Goal: Information Seeking & Learning: Learn about a topic

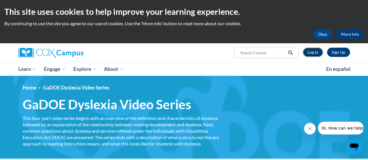
click at [305, 53] on link "Log In" at bounding box center [313, 52] width 20 height 9
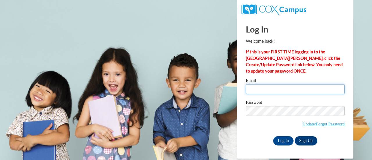
click at [255, 88] on input "Email" at bounding box center [295, 89] width 99 height 10
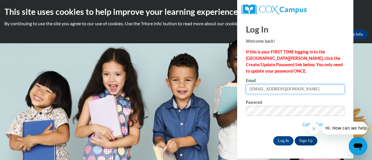
type input "[EMAIL_ADDRESS][DOMAIN_NAME]"
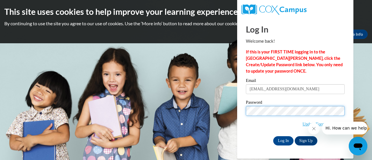
click at [273, 136] on input "Log In" at bounding box center [283, 140] width 20 height 9
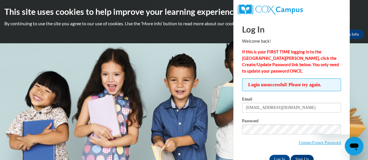
scroll to position [16, 0]
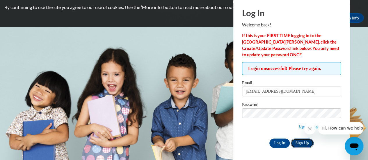
click at [303, 146] on link "Sign Up" at bounding box center [302, 143] width 23 height 9
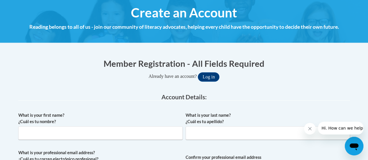
scroll to position [67, 0]
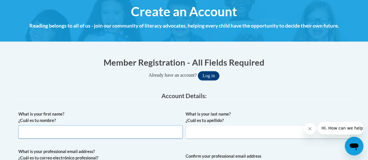
click at [124, 128] on input "What is your first name? ¿Cuál es tu nombre?" at bounding box center [100, 131] width 164 height 13
type input "Lauren"
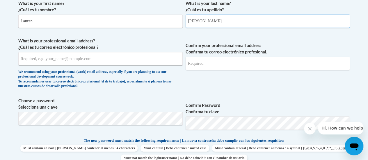
scroll to position [179, 0]
type input "Rhodes"
click at [110, 58] on input "What is your professional email address? ¿Cuál es tu correo electrónico profesi…" at bounding box center [100, 58] width 164 height 13
type input "[EMAIL_ADDRESS][DOMAIN_NAME]"
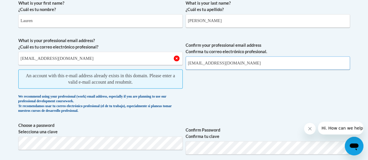
type input "lrhode22@students.kennesaw.edu"
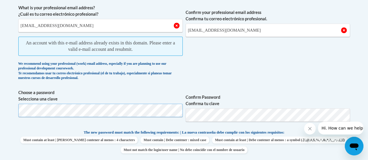
scroll to position [212, 0]
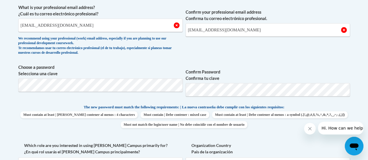
click at [209, 116] on span "Must contain | Debe contener : mixed case" at bounding box center [174, 114] width 68 height 7
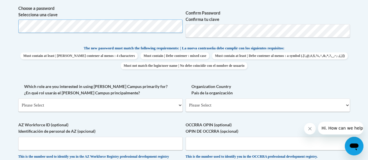
scroll to position [271, 0]
click at [109, 106] on select "Please Select College/University | Colegio/Universidad Community/Nonprofit Part…" at bounding box center [100, 104] width 164 height 13
select select "5a18ea06-2b54-4451-96f2-d152daf9eac5"
click at [18, 98] on select "Please Select College/University | Colegio/Universidad Community/Nonprofit Part…" at bounding box center [100, 104] width 164 height 13
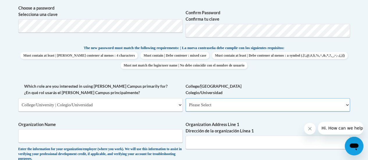
click at [216, 105] on select "Please Select College/University Staff | Empleado universitario College/Univers…" at bounding box center [268, 104] width 164 height 13
select select "99b32b07-cffc-426c-8bf6-0cd77760d84b"
click at [186, 98] on select "Please Select College/University Staff | Empleado universitario College/Univers…" at bounding box center [268, 104] width 164 height 13
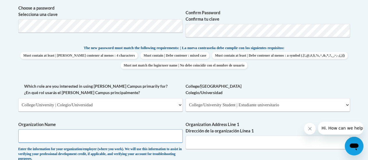
click at [134, 136] on input "Organization Name" at bounding box center [100, 135] width 164 height 13
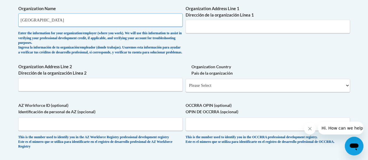
scroll to position [417, 0]
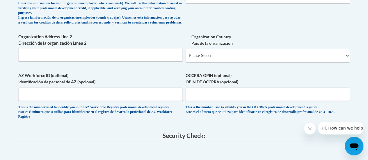
type input "Kennesaw State University"
click at [202, 57] on select "Please Select United States | Estados Unidos Outside of the United States | Fue…" at bounding box center [268, 55] width 164 height 13
select select "ad49bcad-a171-4b2e-b99c-48b446064914"
click at [186, 54] on select "Please Select United States | Estados Unidos Outside of the United States | Fue…" at bounding box center [268, 55] width 164 height 13
select select
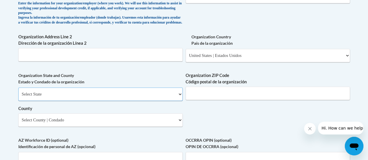
click at [115, 96] on select "Select State Alabama Alaska Arizona Arkansas California Colorado Connecticut De…" at bounding box center [100, 94] width 164 height 13
select select "Georgia"
click at [18, 92] on select "Select State Alabama Alaska Arizona Arkansas California Colorado Connecticut De…" at bounding box center [100, 94] width 164 height 13
click at [212, 100] on input "Organization ZIP Code Código postal de la organización" at bounding box center [268, 93] width 164 height 13
type input "30144"
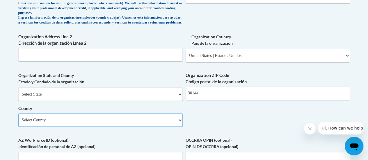
click at [111, 125] on select "Select County Appling Atkinson Bacon Baker Baldwin Banks Barrow Bartow Ben Hill…" at bounding box center [100, 119] width 164 height 13
click at [122, 122] on select "Select County Appling Atkinson Bacon Baker Baldwin Banks Barrow Bartow Ben Hill…" at bounding box center [100, 119] width 164 height 13
select select "Cobb"
click at [18, 118] on select "Select County Appling Atkinson Bacon Baker Baldwin Banks Barrow Bartow Ben Hill…" at bounding box center [100, 119] width 164 height 13
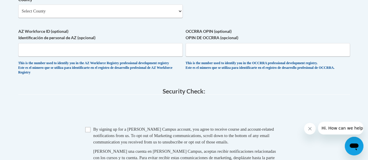
scroll to position [554, 0]
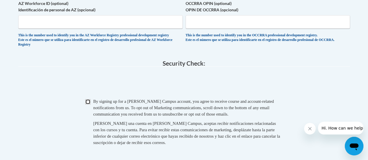
click at [86, 105] on input "Checkbox" at bounding box center [87, 101] width 5 height 5
checkbox input "true"
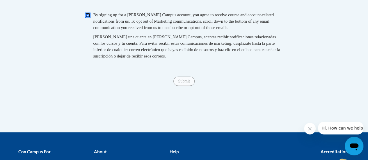
scroll to position [642, 0]
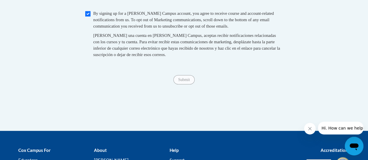
click at [179, 82] on span "Submit" at bounding box center [183, 79] width 21 height 5
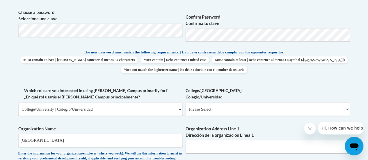
scroll to position [307, 0]
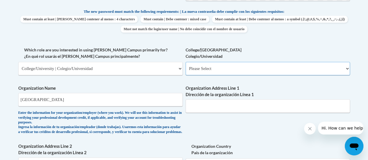
click at [212, 67] on select "Please Select College/University Staff | Empleado universitario College/Univers…" at bounding box center [268, 68] width 164 height 13
select select "99b32b07-cffc-426c-8bf6-0cd77760d84b"
click at [186, 62] on select "Please Select College/University Staff | Empleado universitario College/Univers…" at bounding box center [268, 68] width 164 height 13
select select "null"
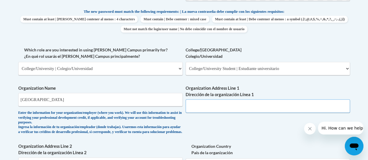
click at [202, 103] on input "Organization Address Line 1 Dirección de la organización Línea 1" at bounding box center [268, 105] width 164 height 13
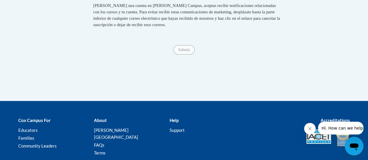
scroll to position [681, 0]
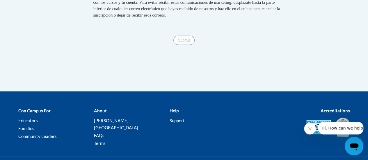
type input "3391 Town Point Dr NW"
click at [190, 42] on span "Submit" at bounding box center [183, 40] width 21 height 5
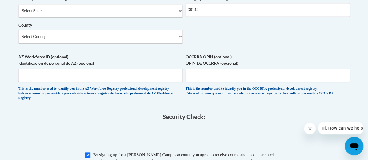
scroll to position [500, 0]
click at [134, 76] on input "AZ Workforce ID (optional) Identificación de personal de AZ (opcional)" at bounding box center [100, 75] width 164 height 13
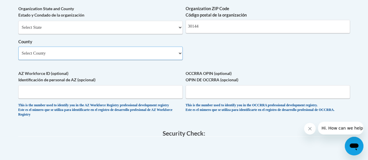
click at [158, 58] on select "Select County Appling Atkinson Bacon Baker Baldwin Banks Barrow Bartow Ben Hill…" at bounding box center [100, 53] width 164 height 13
select select "Cobb"
click at [18, 51] on select "Select County Appling Atkinson Bacon Baker Baldwin Banks Barrow Bartow Ben Hill…" at bounding box center [100, 53] width 164 height 13
click at [63, 31] on select "Select State Alabama Alaska Arizona Arkansas California Colorado Connecticut De…" at bounding box center [100, 27] width 164 height 13
select select "Georgia"
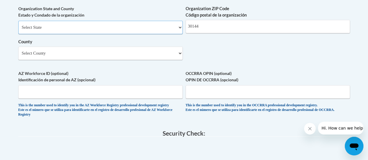
click at [18, 25] on select "Select State Alabama Alaska Arizona Arkansas California Colorado Connecticut De…" at bounding box center [100, 27] width 164 height 13
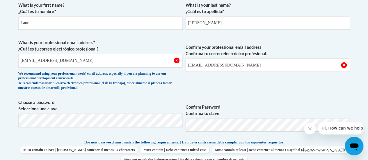
scroll to position [144, 0]
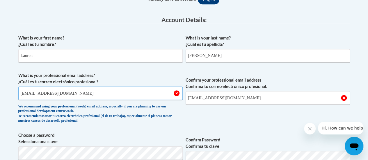
click at [113, 93] on input "lrhode22@students.kennesaw.edu" at bounding box center [100, 93] width 164 height 13
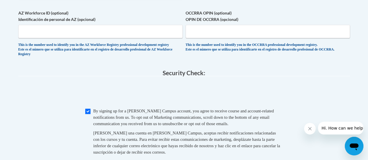
scroll to position [594, 0]
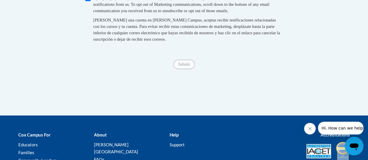
click at [180, 66] on span "Submit" at bounding box center [183, 64] width 21 height 5
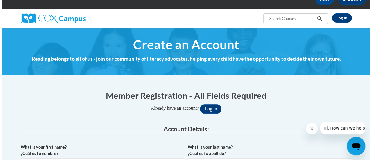
scroll to position [31, 0]
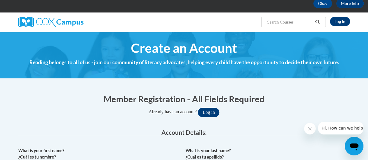
click at [209, 110] on button "Log in" at bounding box center [209, 112] width 22 height 9
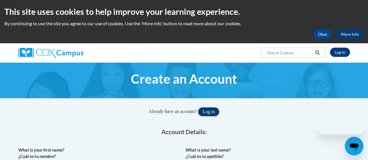
click at [213, 110] on button "Log in" at bounding box center [209, 111] width 22 height 9
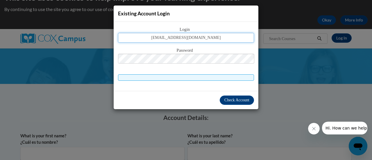
type input "lrhode2@students.kennesaw.edu"
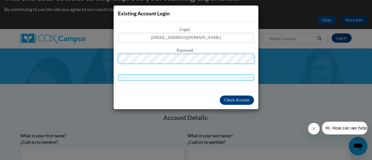
click at [200, 93] on button "Log in" at bounding box center [211, 97] width 22 height 9
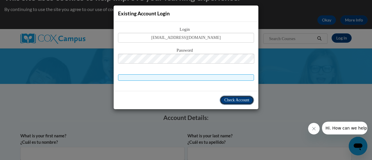
click at [235, 101] on span "Check Account" at bounding box center [237, 100] width 25 height 4
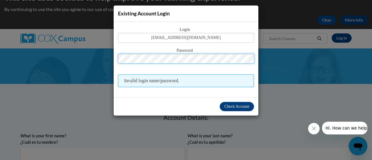
click at [200, 93] on button "Log in" at bounding box center [211, 97] width 22 height 9
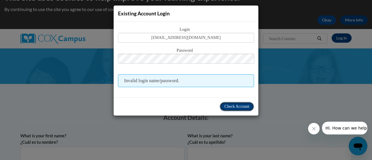
click at [234, 104] on span "Check Account" at bounding box center [237, 106] width 25 height 4
click at [298, 45] on div "Existing Account Login Login lrhode2@students.kennesaw.edu Password Invalid log…" at bounding box center [186, 80] width 372 height 160
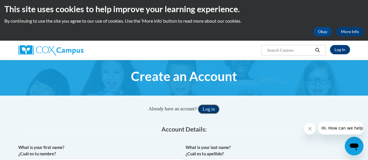
click at [216, 111] on button "Log in" at bounding box center [209, 109] width 22 height 9
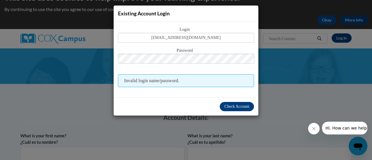
click at [339, 57] on div "Existing Account Login Login lrhode2@students.kennesaw.edu Password Invalid log…" at bounding box center [186, 80] width 372 height 160
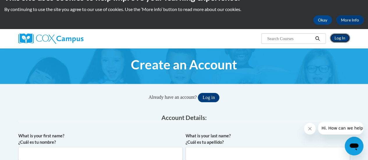
click at [345, 39] on link "Log In" at bounding box center [340, 37] width 20 height 9
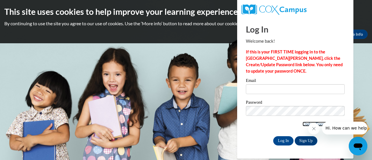
click at [305, 123] on link "Update/Forgot Password" at bounding box center [324, 124] width 42 height 5
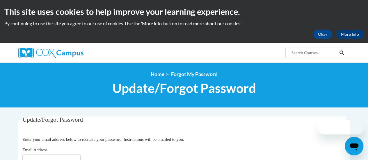
scroll to position [105, 0]
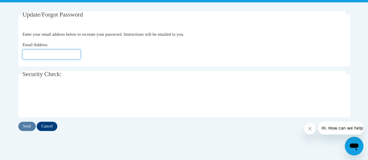
click at [73, 51] on input "Email Address" at bounding box center [51, 54] width 58 height 10
type input "[EMAIL_ADDRESS][DOMAIN_NAME]"
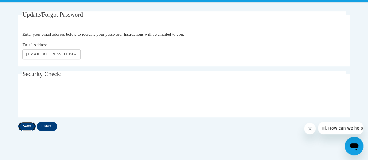
click at [22, 127] on input "Send" at bounding box center [26, 126] width 17 height 9
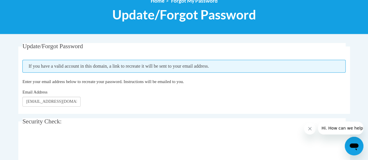
scroll to position [105, 0]
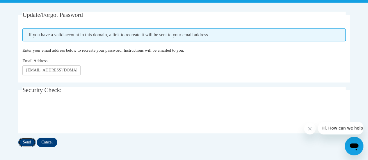
click at [24, 145] on input "Send" at bounding box center [26, 142] width 17 height 9
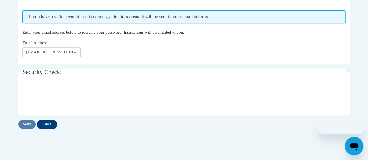
scroll to position [123, 0]
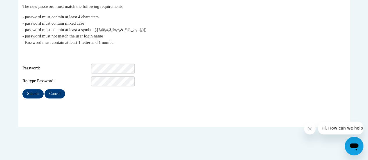
scroll to position [122, 0]
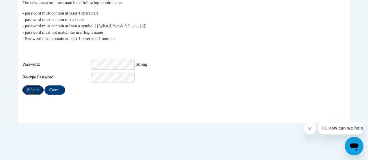
click at [40, 86] on input "Submit" at bounding box center [32, 90] width 21 height 9
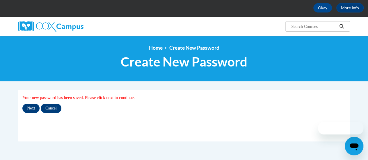
scroll to position [27, 0]
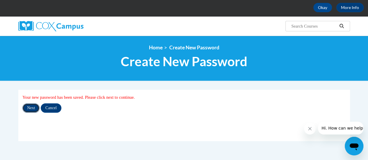
click at [28, 106] on input "Next" at bounding box center [30, 108] width 17 height 9
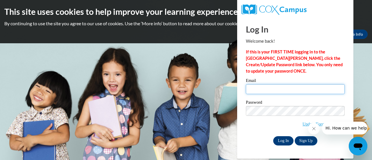
type input "lrhode22@students.kennesaw.edu"
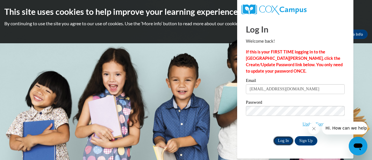
click at [287, 142] on input "Log In" at bounding box center [283, 140] width 20 height 9
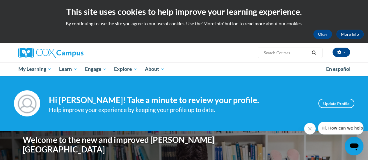
click at [284, 58] on div "Lauren Rhodes (America/New_York UTC-04:00) My Profile Inbox My Transcripts Log …" at bounding box center [184, 52] width 340 height 19
click at [281, 52] on input "Search..." at bounding box center [286, 52] width 47 height 7
type input "GADOE dyslexia"
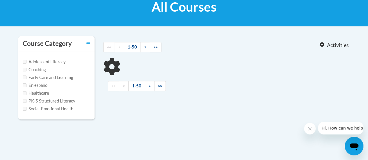
scroll to position [124, 0]
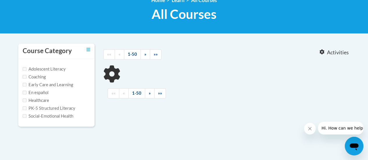
type input "GADOE dyslexia"
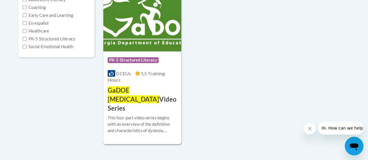
scroll to position [158, 0]
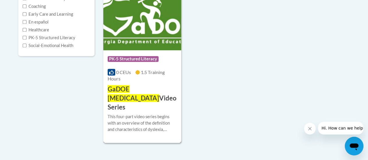
click at [148, 30] on img at bounding box center [142, 20] width 78 height 59
